Goal: Task Accomplishment & Management: Manage account settings

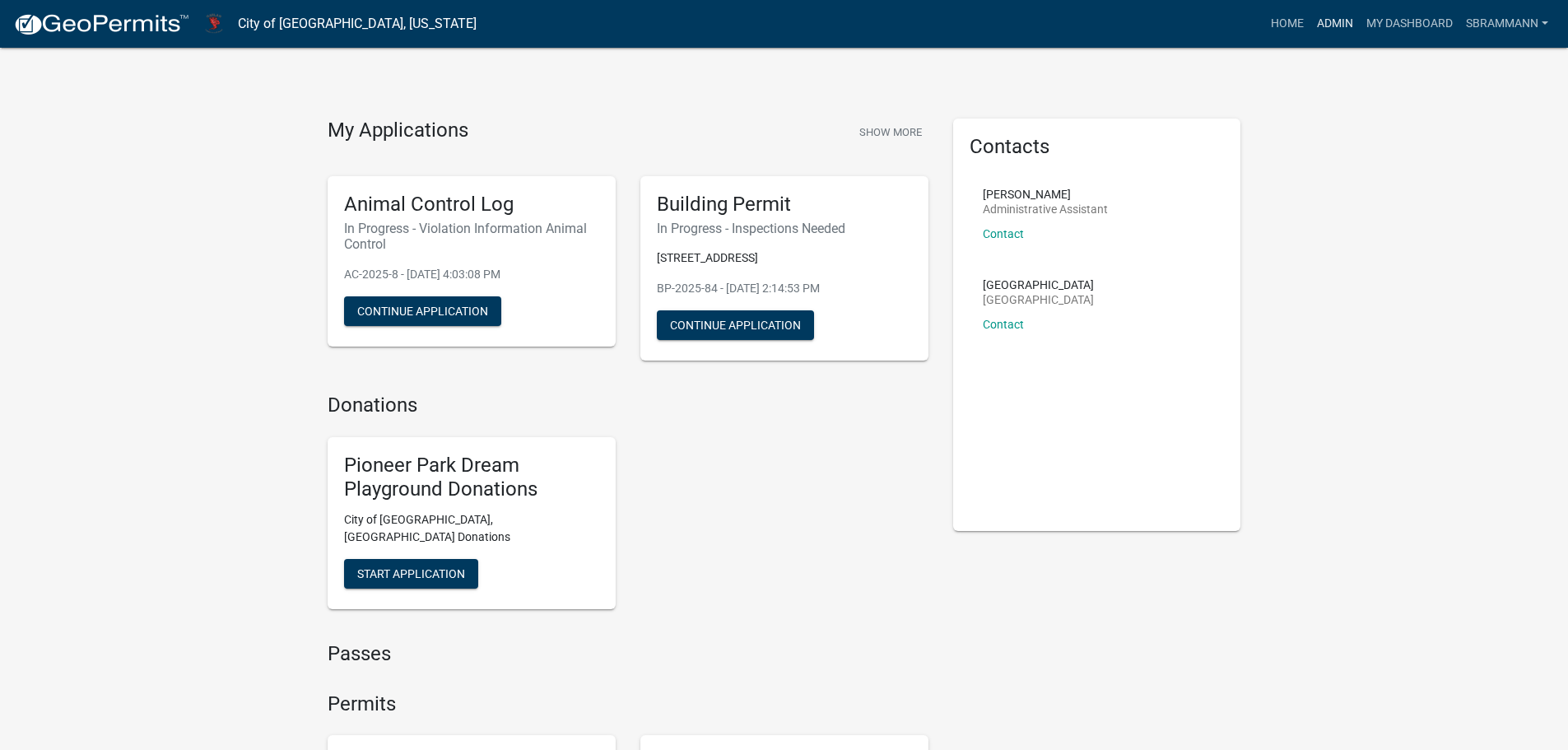
click at [1335, 23] on link "Admin" at bounding box center [1334, 23] width 50 height 31
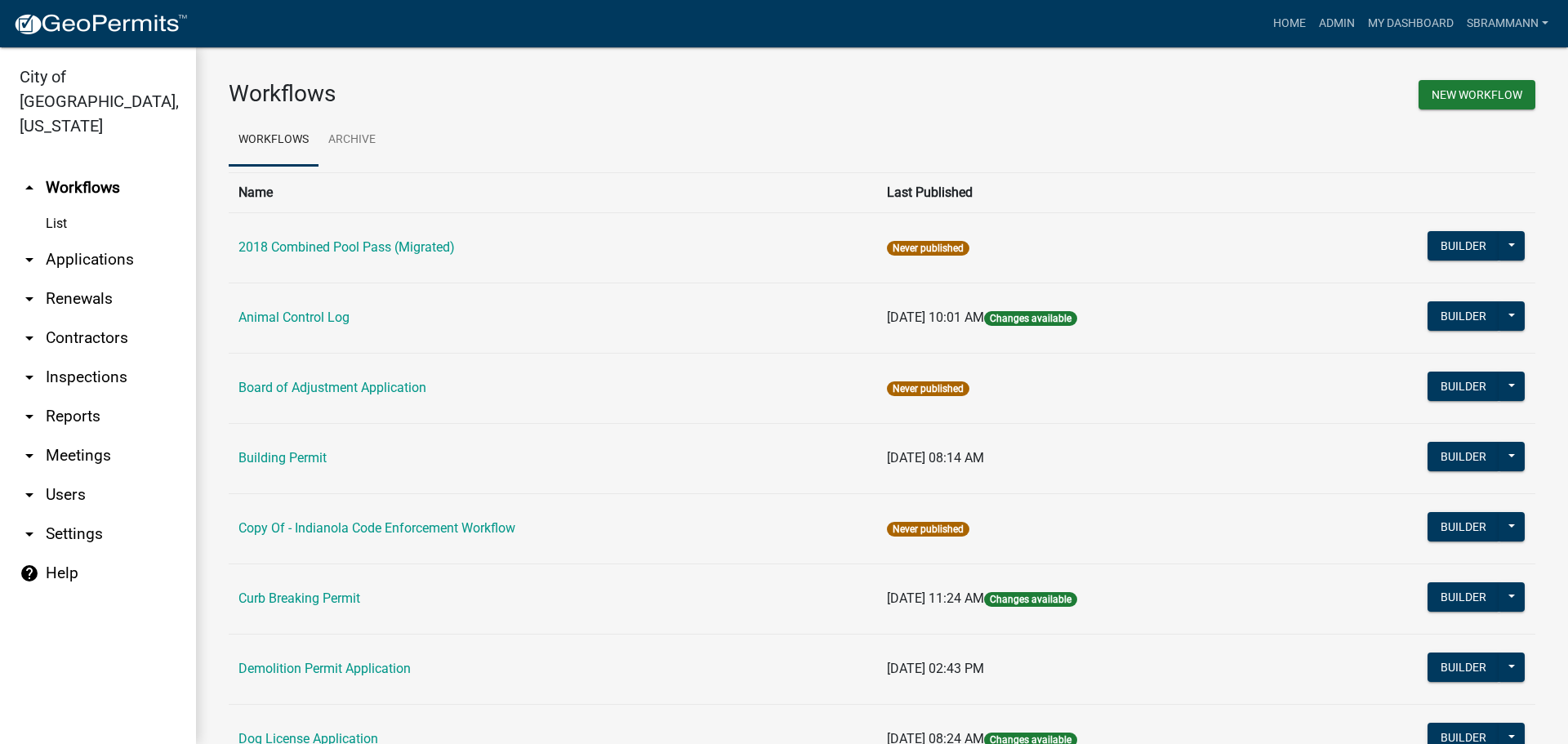
click at [89, 397] on link "arrow_drop_down Reports" at bounding box center [98, 416] width 196 height 39
select select "0: null"
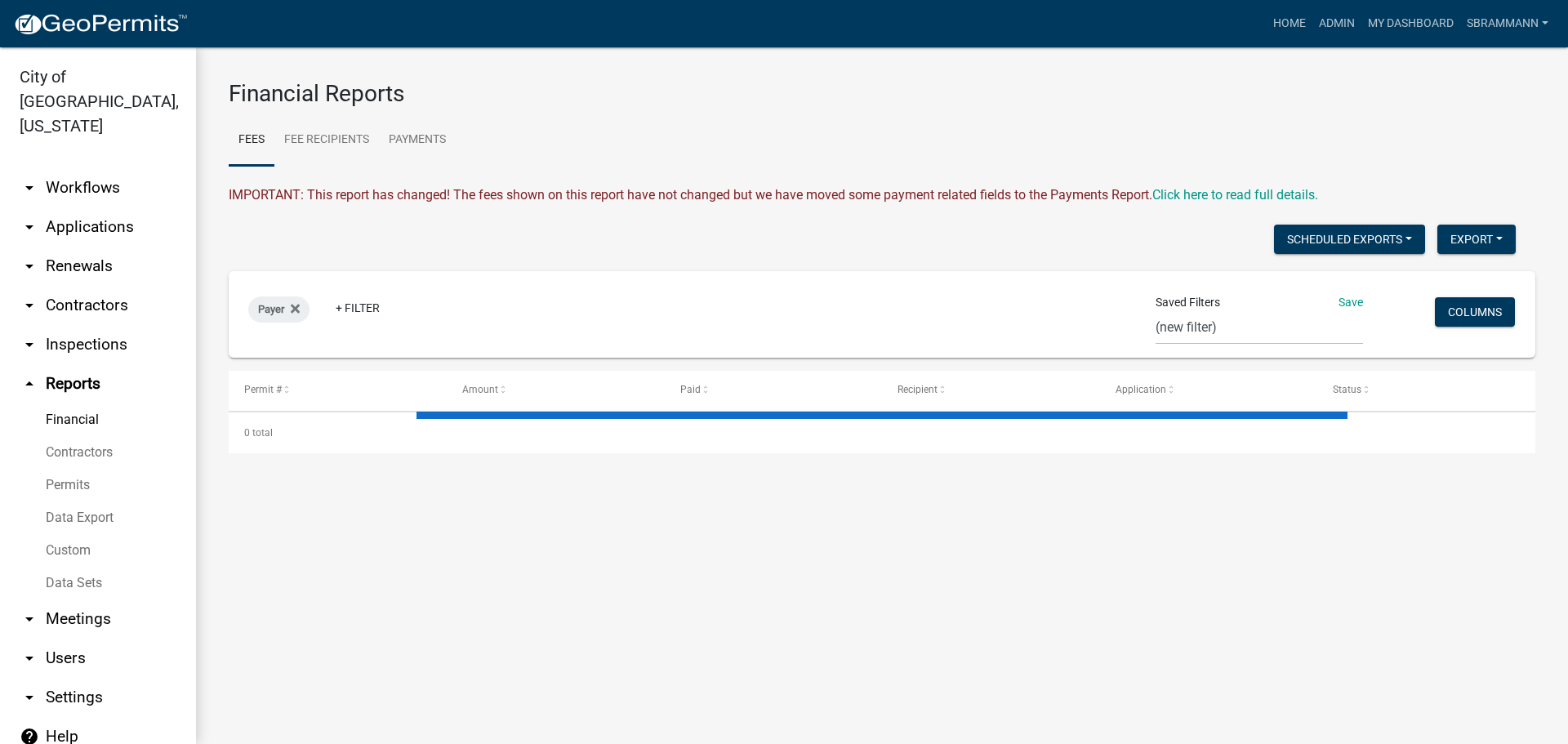
select select "3: 100"
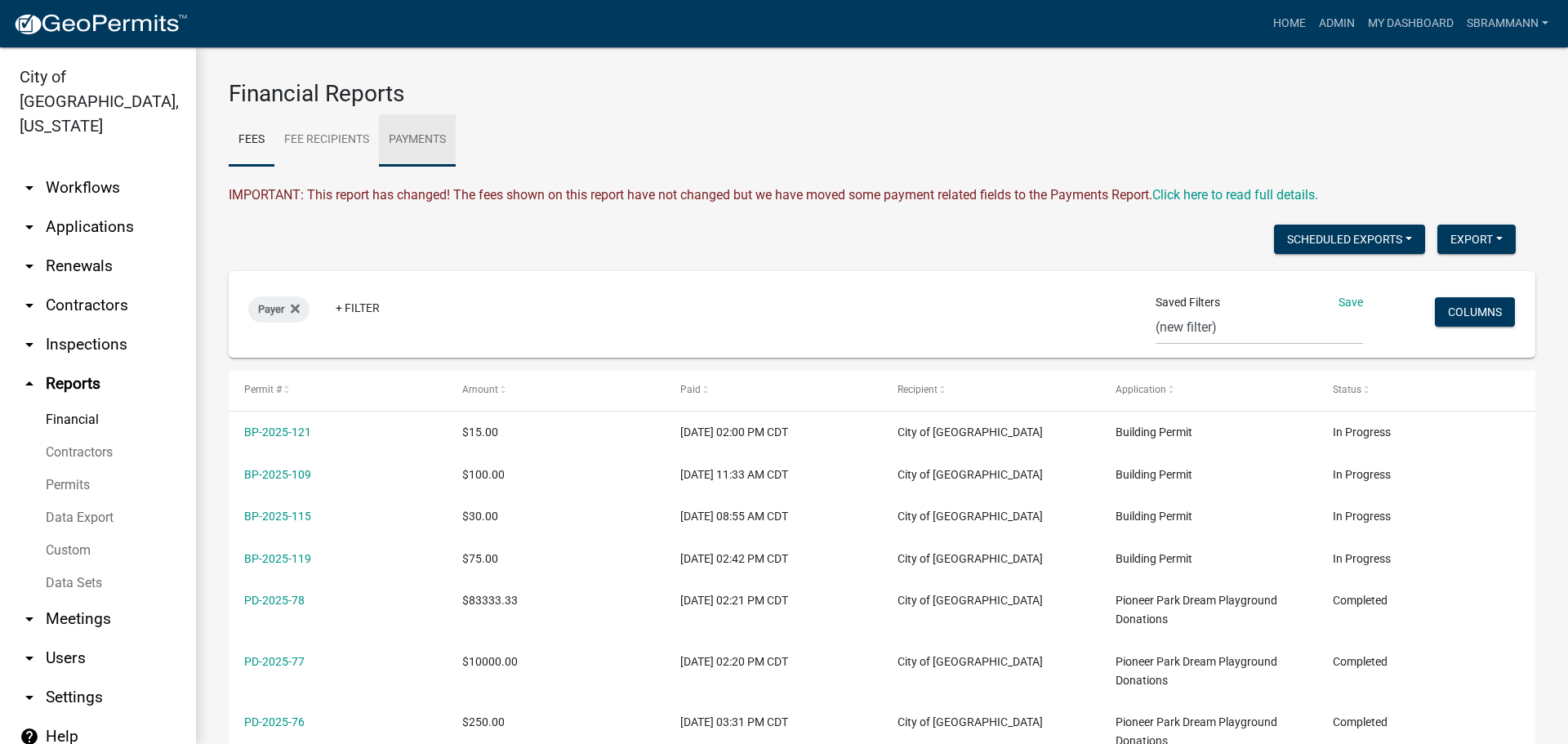
click at [409, 138] on link "Payments" at bounding box center [417, 140] width 77 height 53
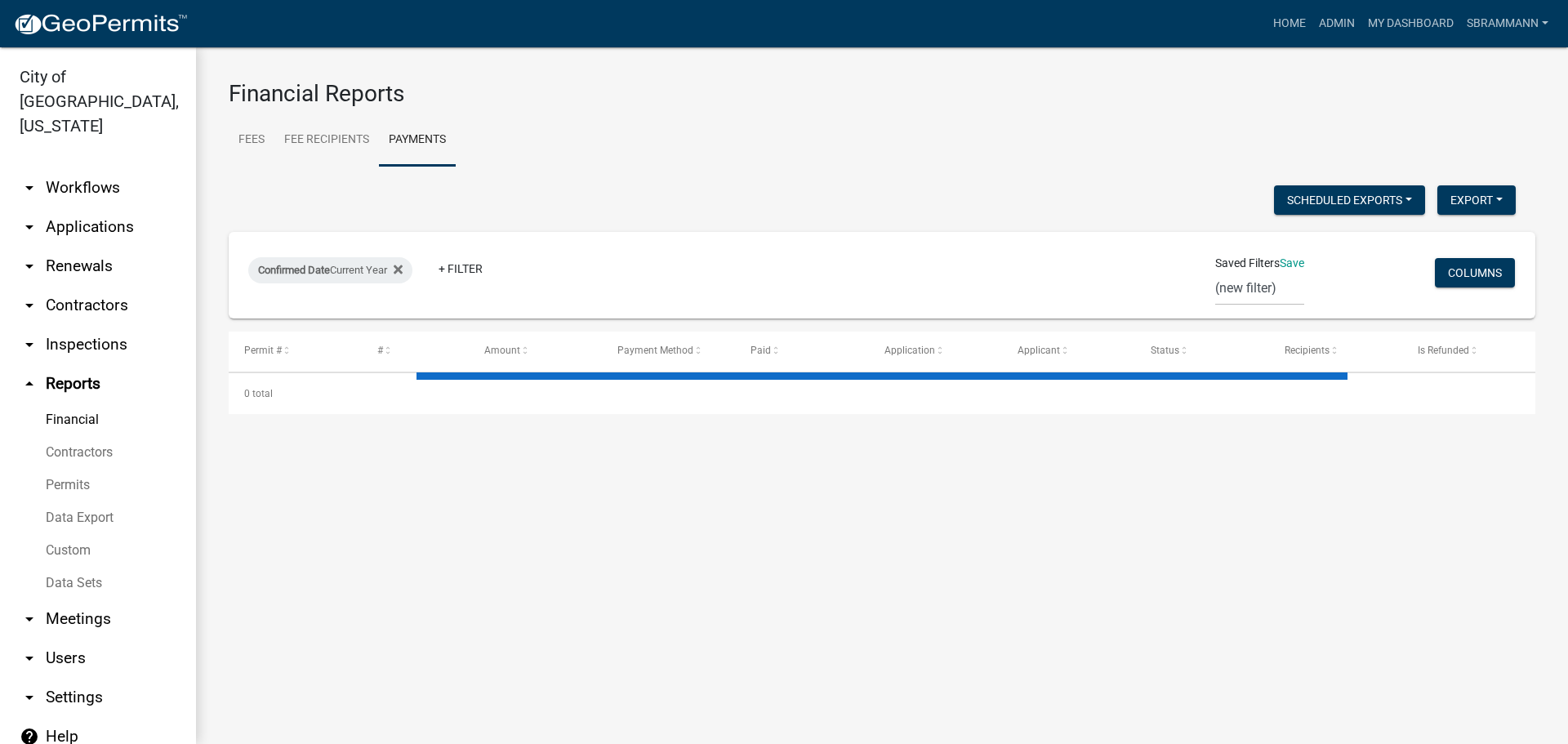
select select "3: 100"
